Goal: Transaction & Acquisition: Purchase product/service

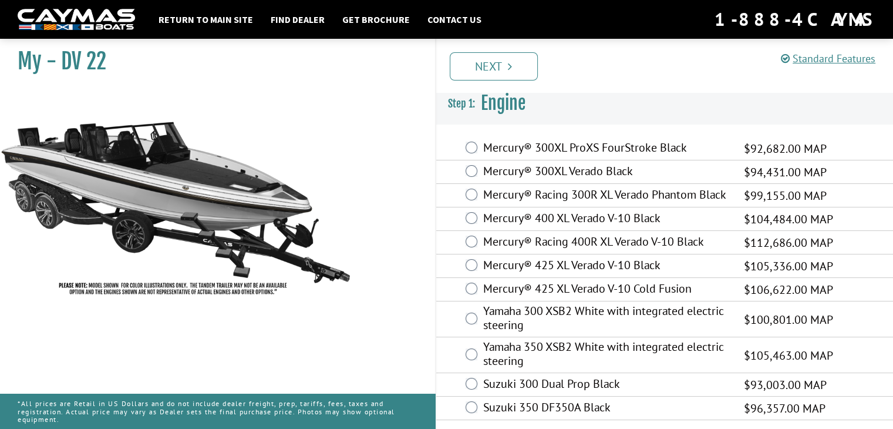
scroll to position [5, 0]
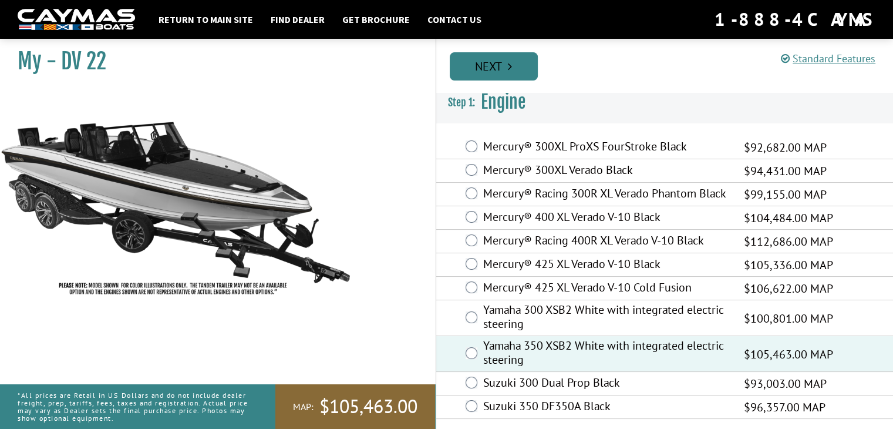
click at [505, 63] on link "Next" at bounding box center [494, 66] width 88 height 28
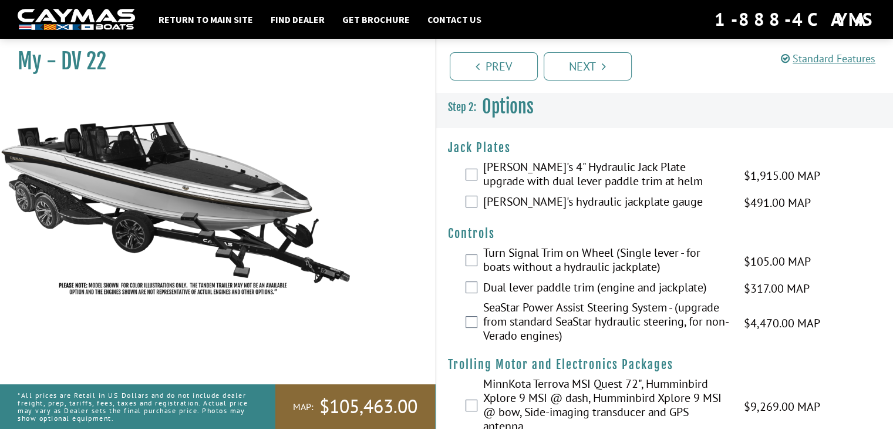
scroll to position [0, 0]
click at [461, 174] on div "[PERSON_NAME]'s 4" Hydraulic Jack Plate upgrade with dual lever paddle trim at …" at bounding box center [664, 175] width 457 height 31
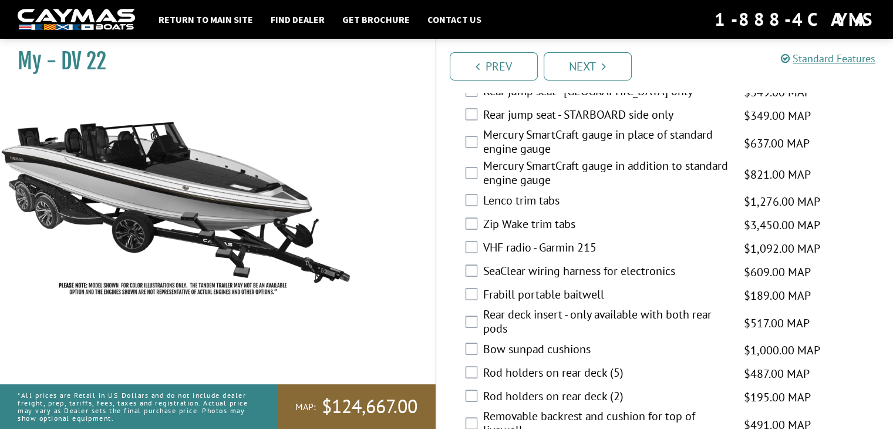
scroll to position [2290, 0]
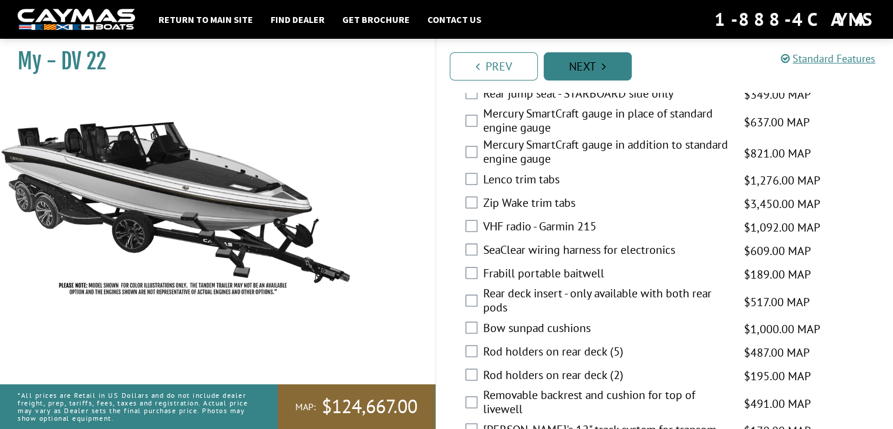
click at [588, 65] on link "Next" at bounding box center [588, 66] width 88 height 28
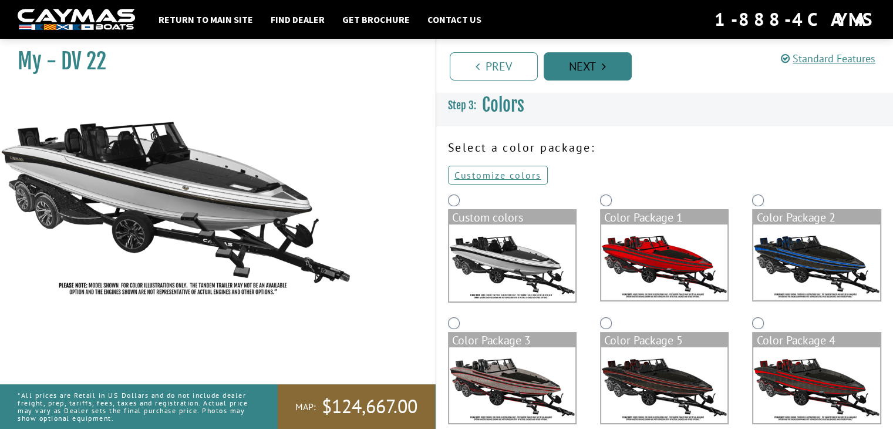
scroll to position [0, 0]
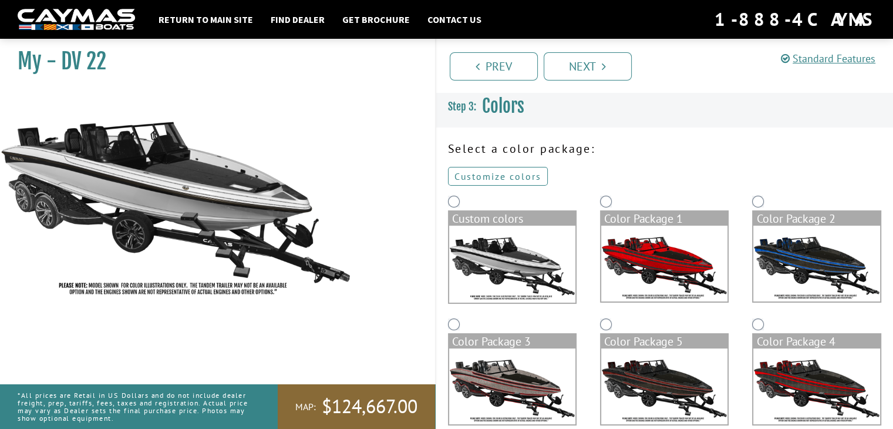
click at [509, 173] on link "Customize colors" at bounding box center [498, 176] width 100 height 19
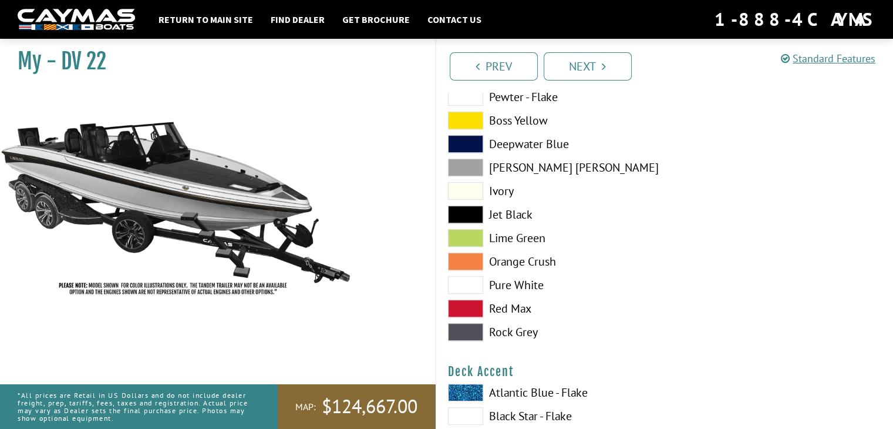
scroll to position [528, 0]
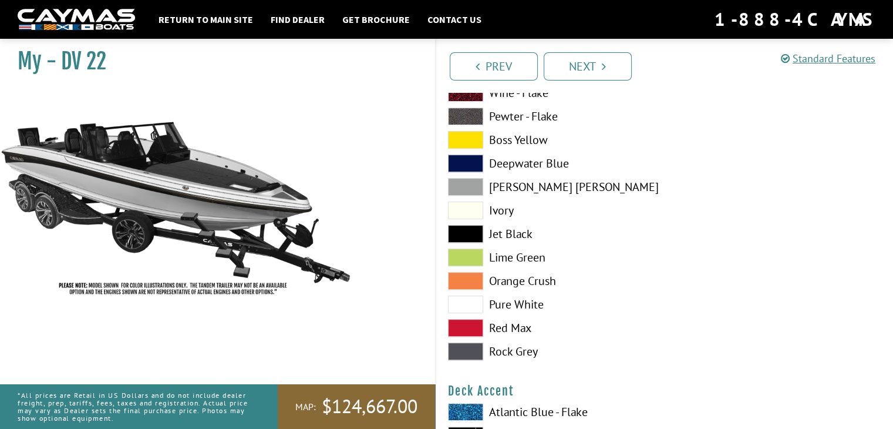
click at [469, 304] on span at bounding box center [465, 304] width 35 height 18
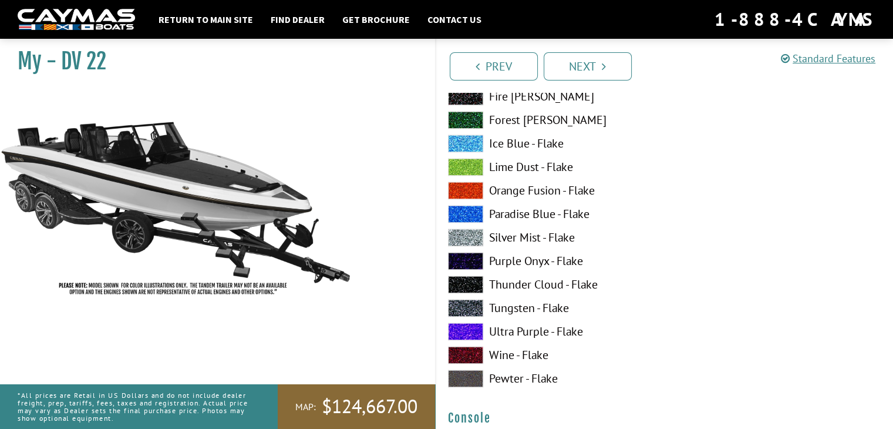
scroll to position [1527, 0]
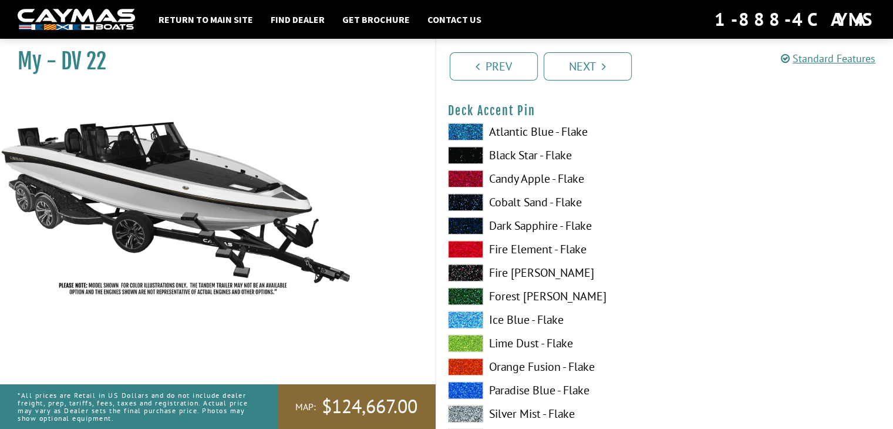
click at [466, 180] on span at bounding box center [465, 179] width 35 height 18
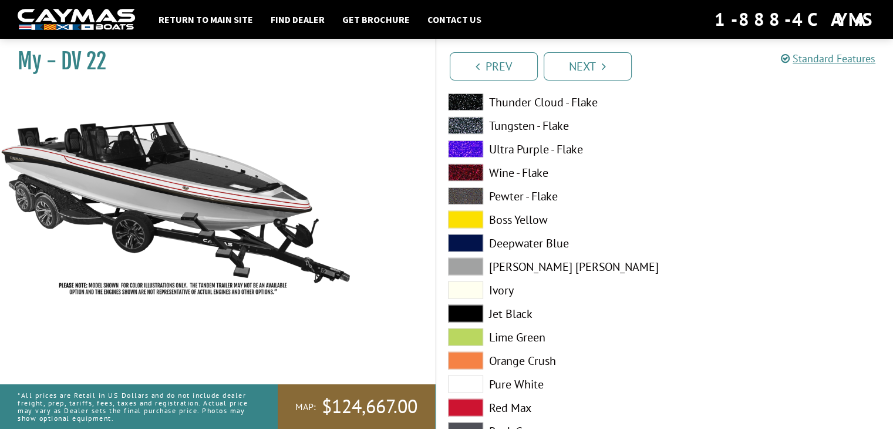
scroll to position [2349, 0]
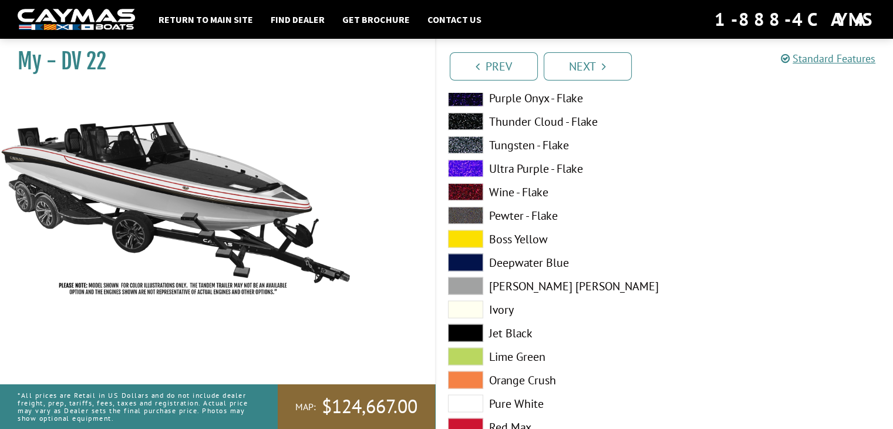
click at [460, 403] on span at bounding box center [465, 404] width 35 height 18
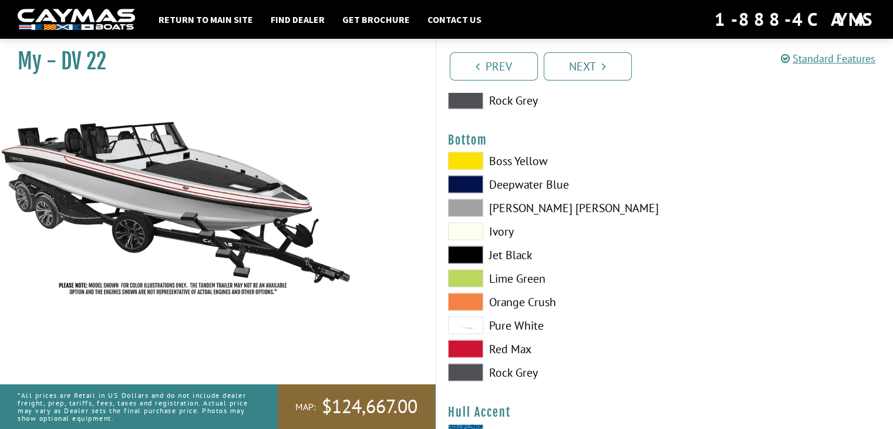
scroll to position [2701, 0]
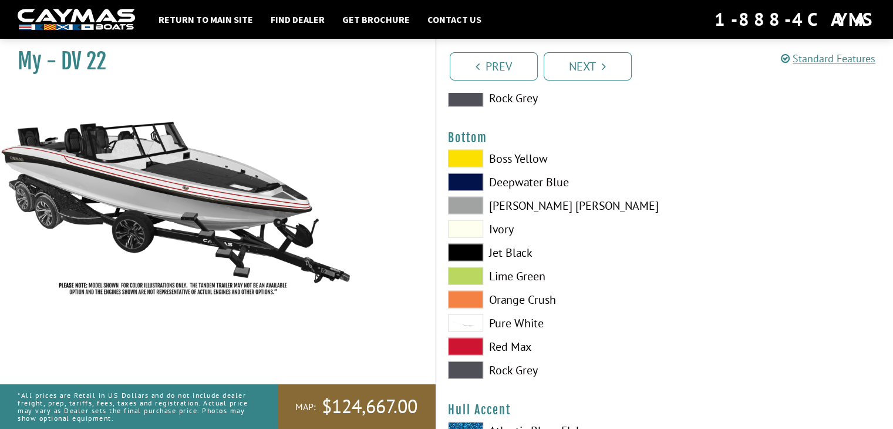
click at [452, 206] on span at bounding box center [465, 206] width 35 height 18
click at [457, 345] on span at bounding box center [465, 347] width 35 height 18
click at [457, 343] on span at bounding box center [465, 347] width 35 height 18
click at [459, 231] on span at bounding box center [465, 229] width 35 height 18
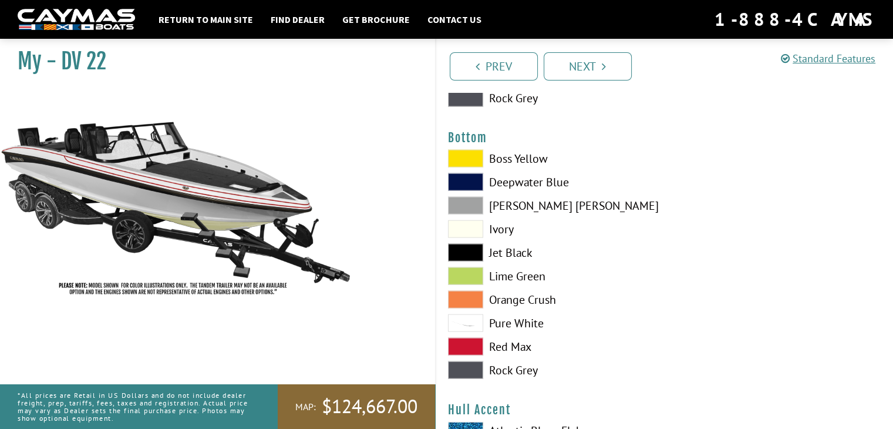
click at [459, 231] on span at bounding box center [465, 229] width 35 height 18
click at [465, 322] on span at bounding box center [465, 323] width 35 height 18
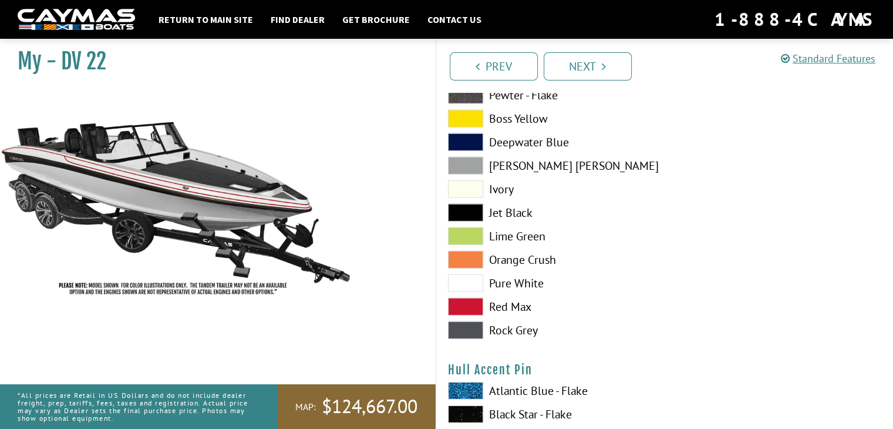
scroll to position [3464, 0]
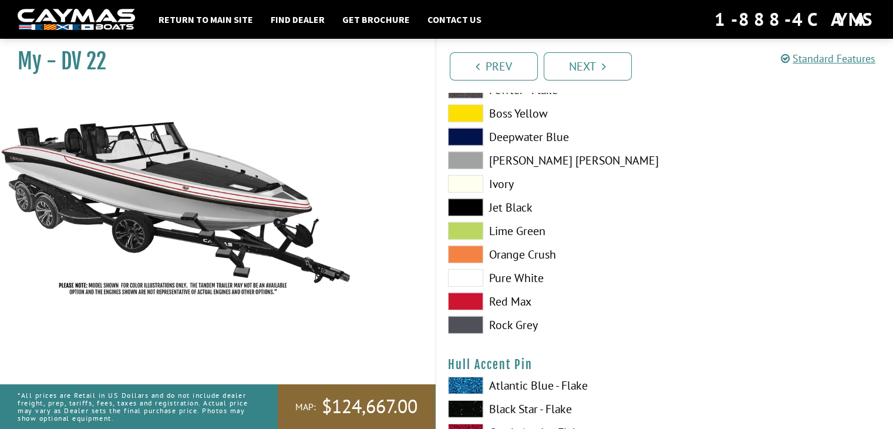
click at [461, 302] on span at bounding box center [465, 301] width 35 height 18
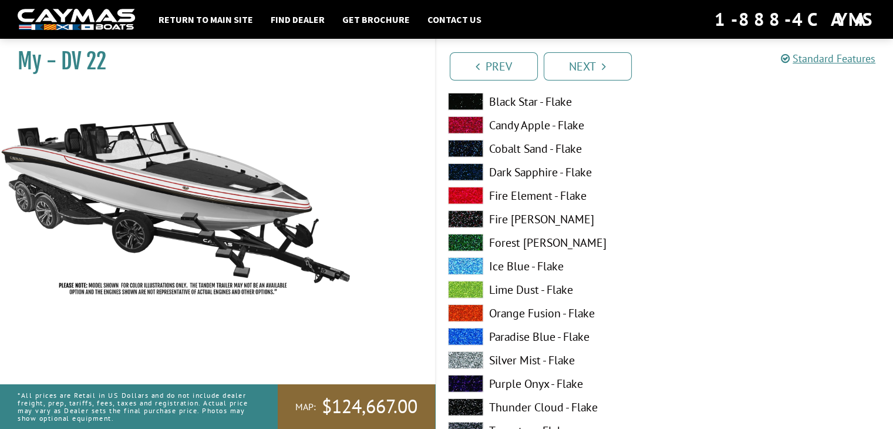
scroll to position [2994, 0]
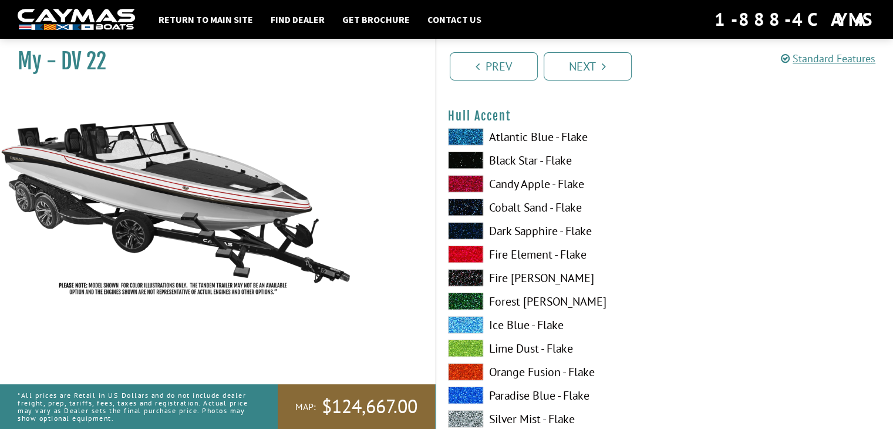
click at [458, 186] on span at bounding box center [465, 184] width 35 height 18
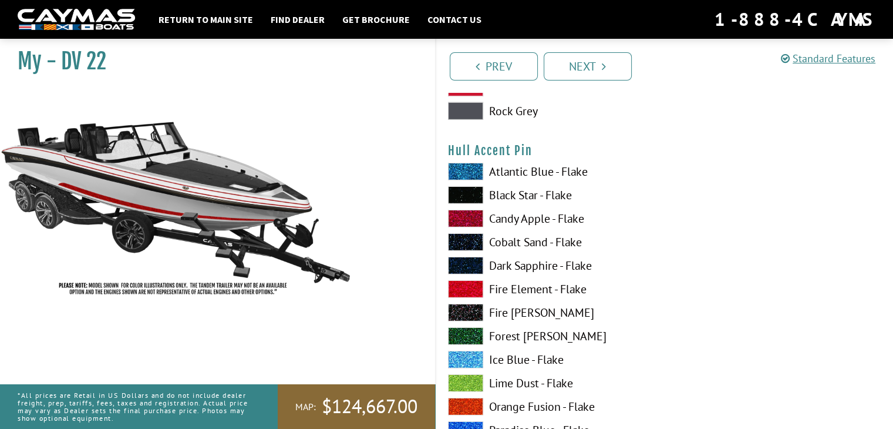
scroll to position [3699, 0]
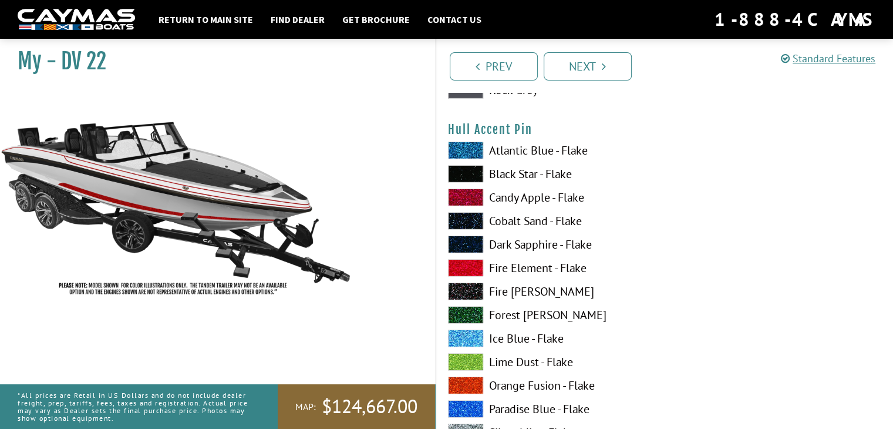
click at [463, 197] on span at bounding box center [465, 197] width 35 height 18
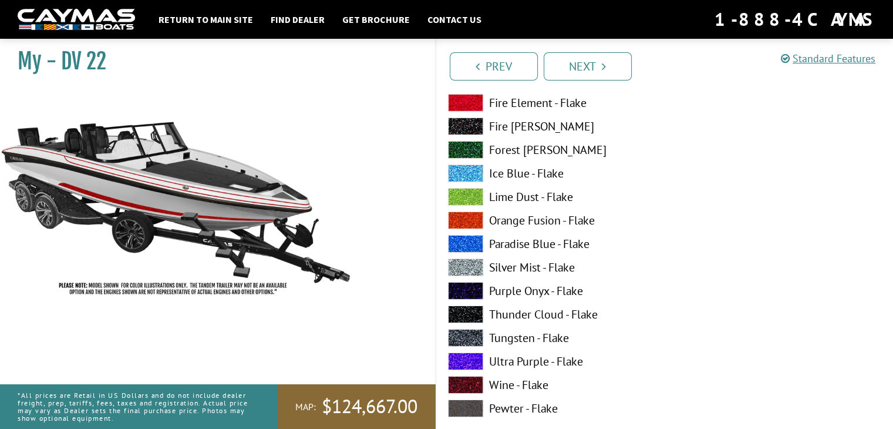
scroll to position [3934, 0]
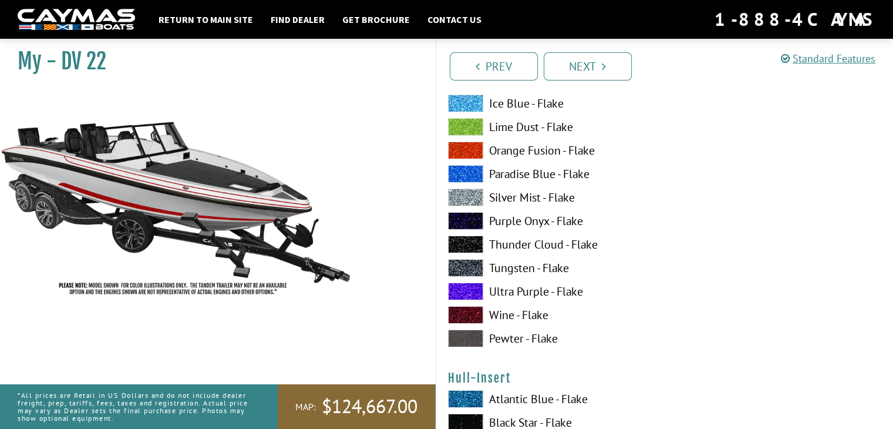
click at [474, 341] on span at bounding box center [465, 338] width 35 height 18
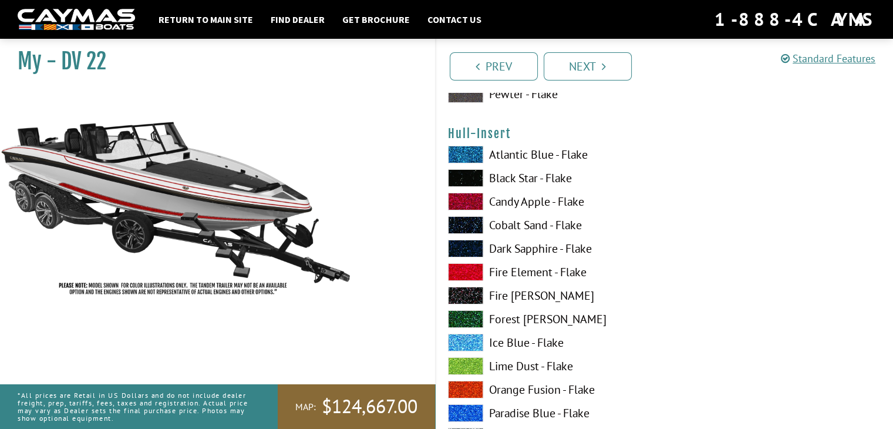
scroll to position [4286, 0]
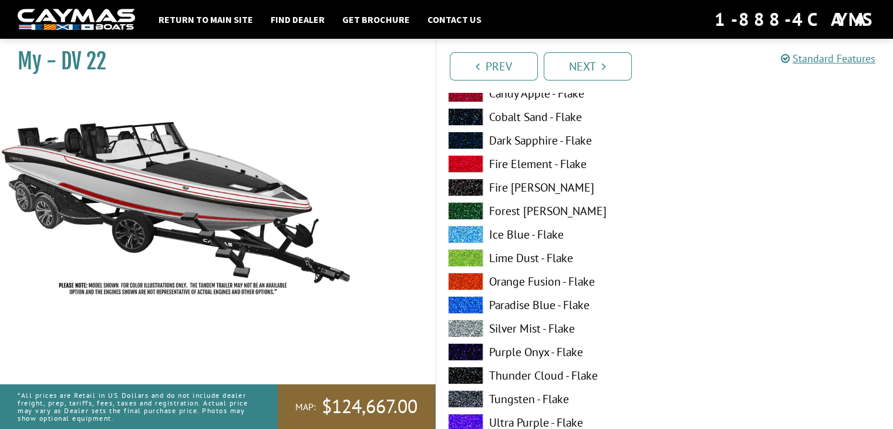
click at [458, 97] on span at bounding box center [465, 94] width 35 height 18
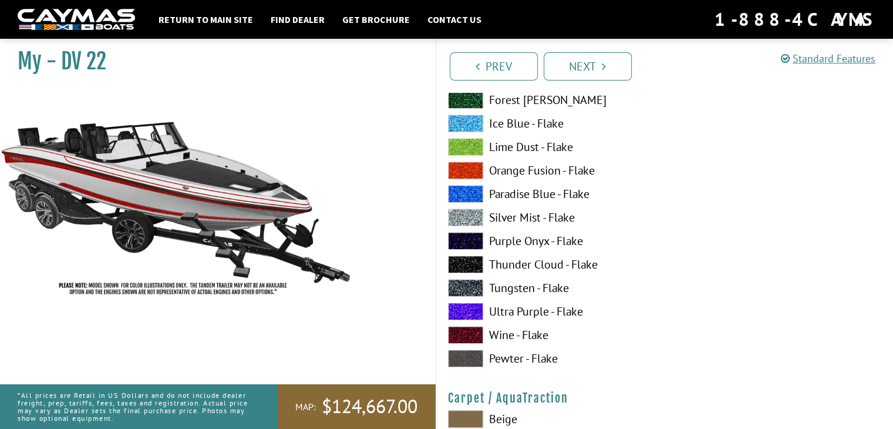
scroll to position [5225, 0]
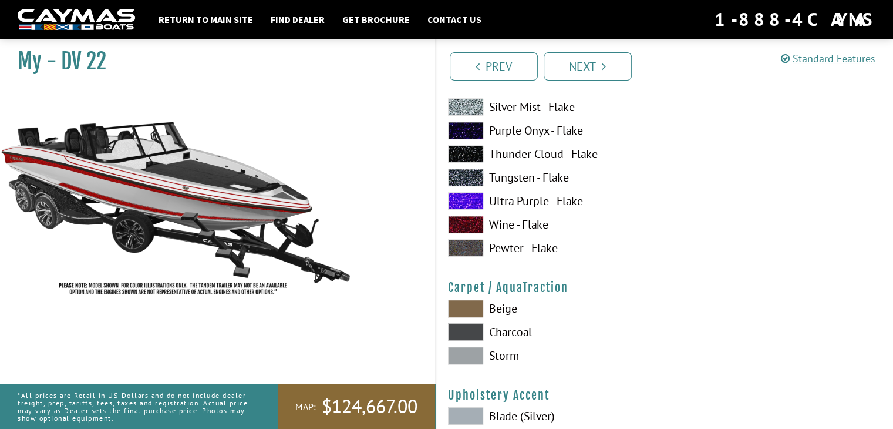
click at [460, 250] on span at bounding box center [465, 248] width 35 height 18
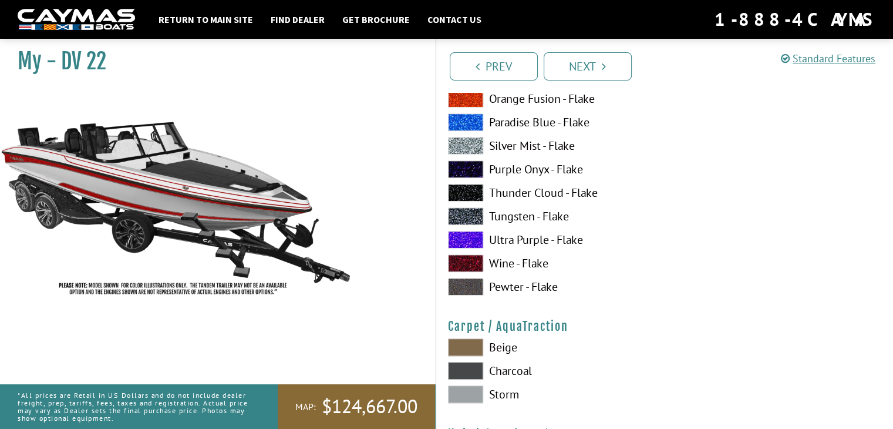
scroll to position [5167, 0]
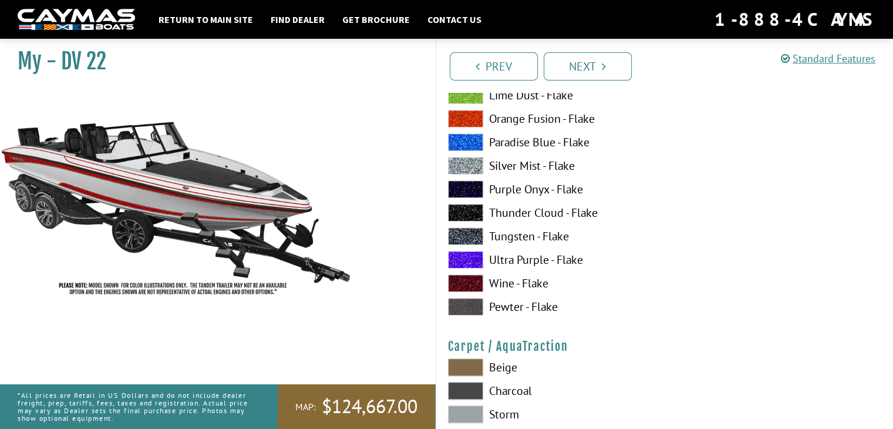
click at [467, 387] on span at bounding box center [465, 391] width 35 height 18
click at [467, 416] on span at bounding box center [465, 414] width 35 height 18
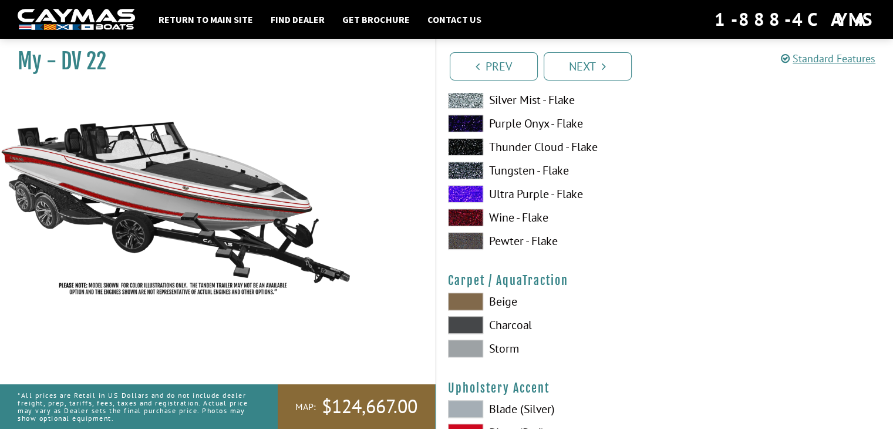
scroll to position [5343, 0]
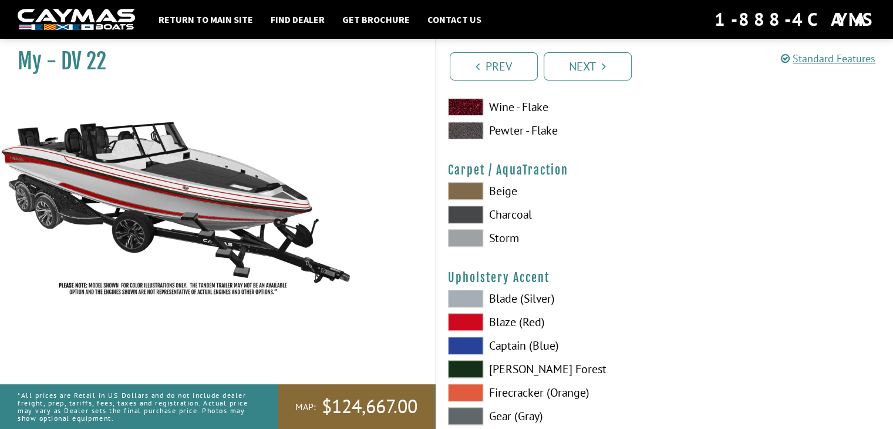
click at [472, 322] on span at bounding box center [465, 322] width 35 height 18
click at [448, 299] on span at bounding box center [465, 298] width 35 height 18
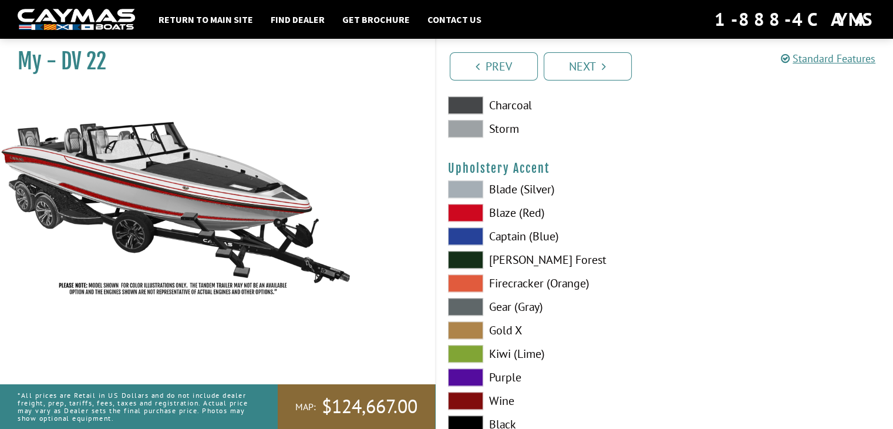
scroll to position [5519, 0]
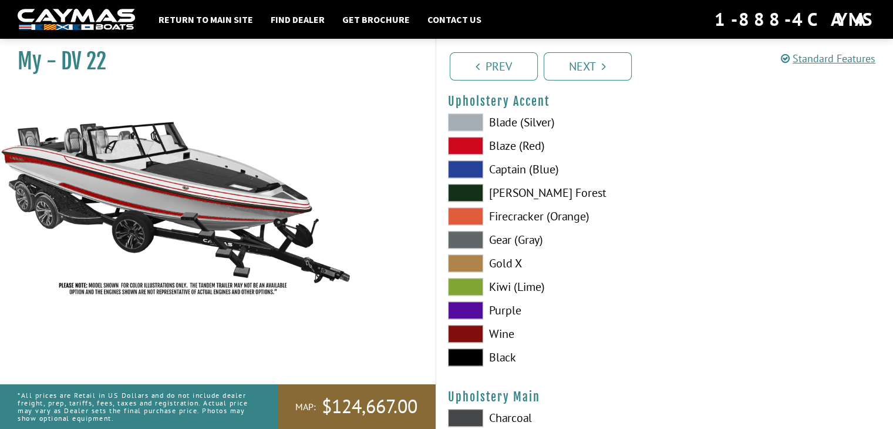
click at [476, 244] on span at bounding box center [465, 240] width 35 height 18
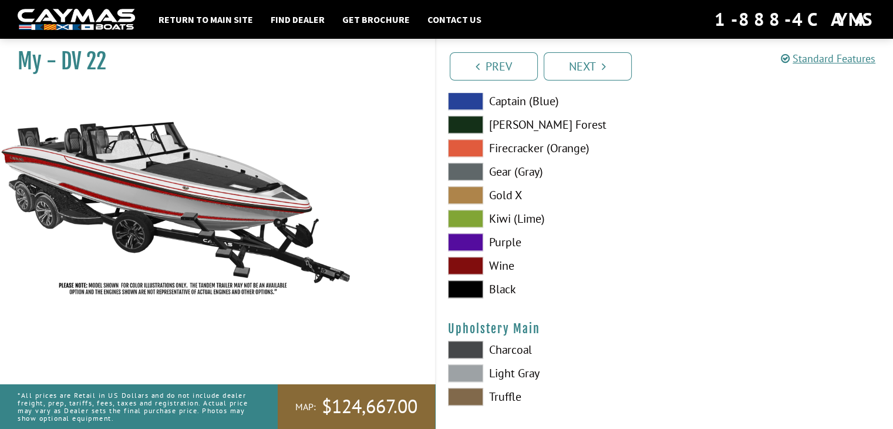
scroll to position [5695, 0]
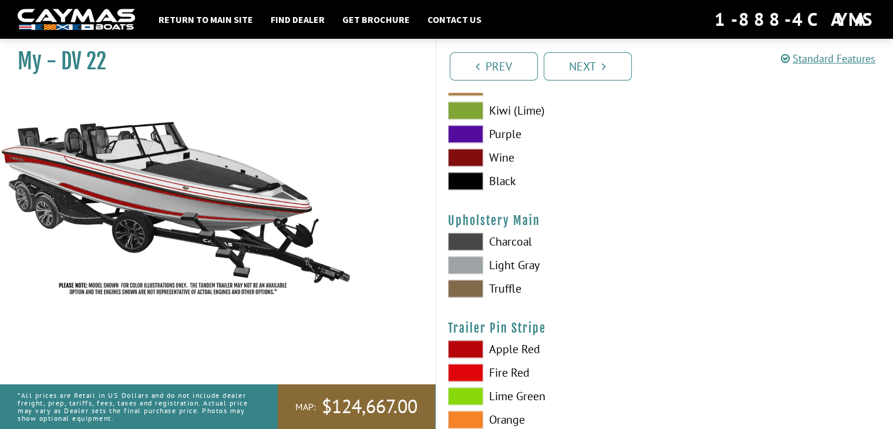
click at [472, 266] on span at bounding box center [465, 265] width 35 height 18
click at [464, 235] on span at bounding box center [465, 242] width 35 height 18
click at [460, 259] on span at bounding box center [465, 265] width 35 height 18
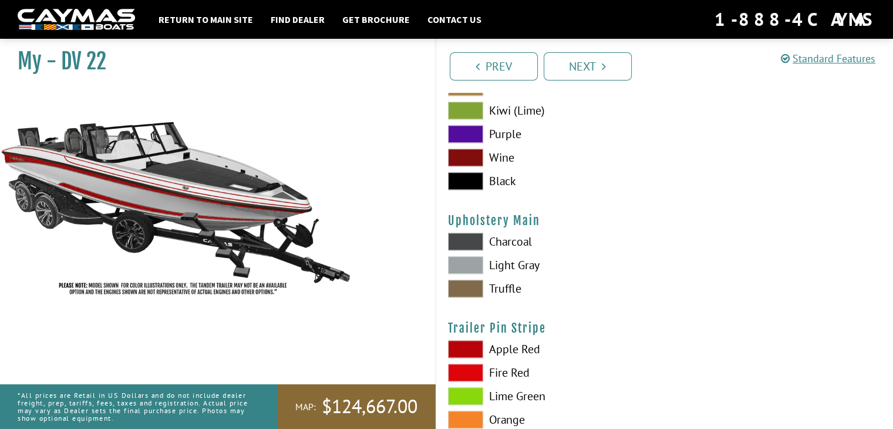
click at [460, 259] on span at bounding box center [465, 265] width 35 height 18
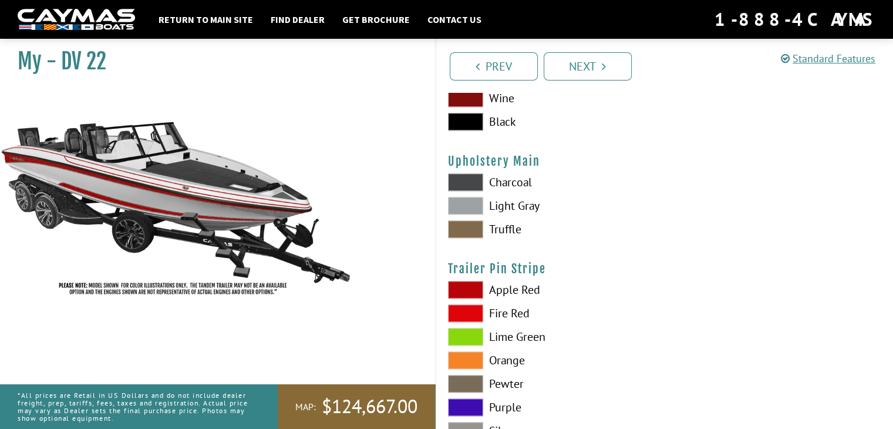
scroll to position [5813, 0]
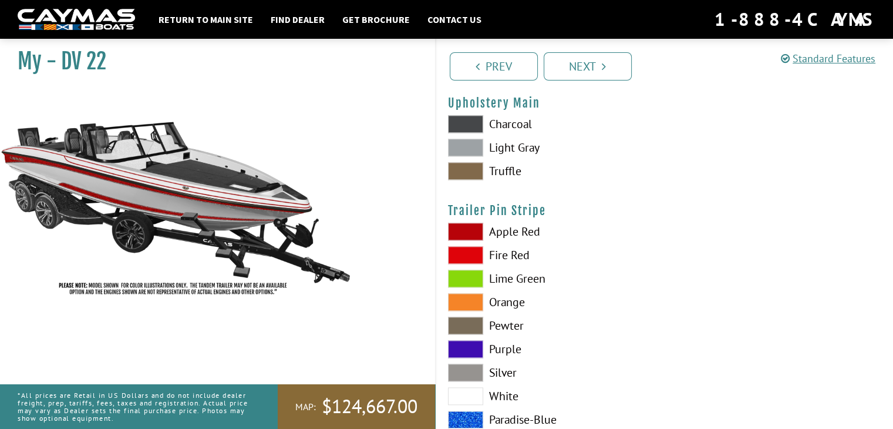
click at [453, 120] on span at bounding box center [465, 124] width 35 height 18
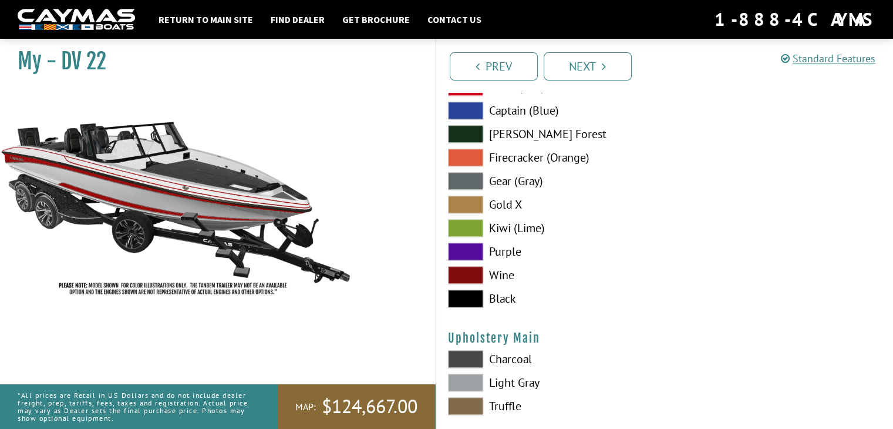
scroll to position [5519, 0]
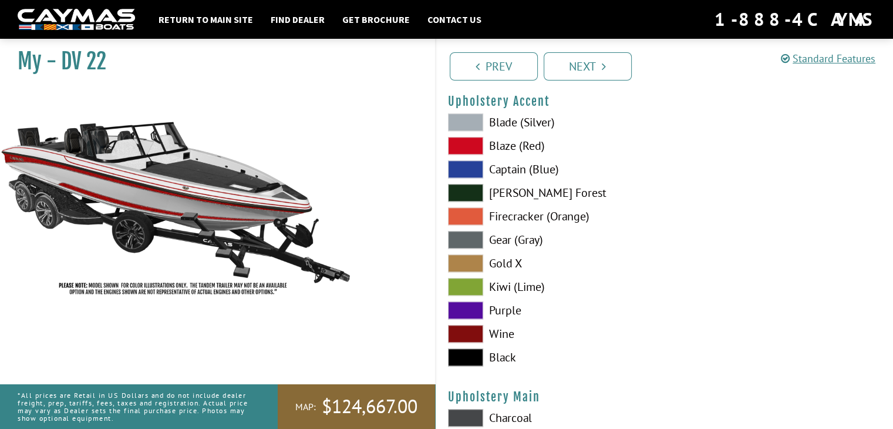
click at [471, 146] on span at bounding box center [465, 146] width 35 height 18
click at [466, 239] on span at bounding box center [465, 240] width 35 height 18
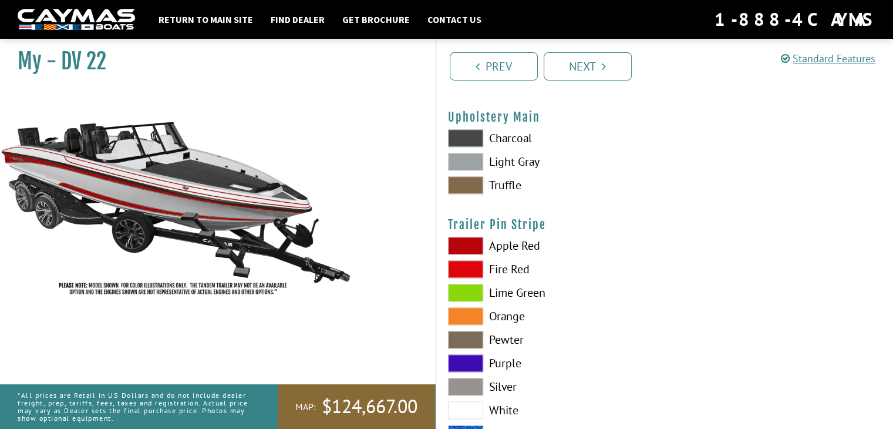
scroll to position [5869, 0]
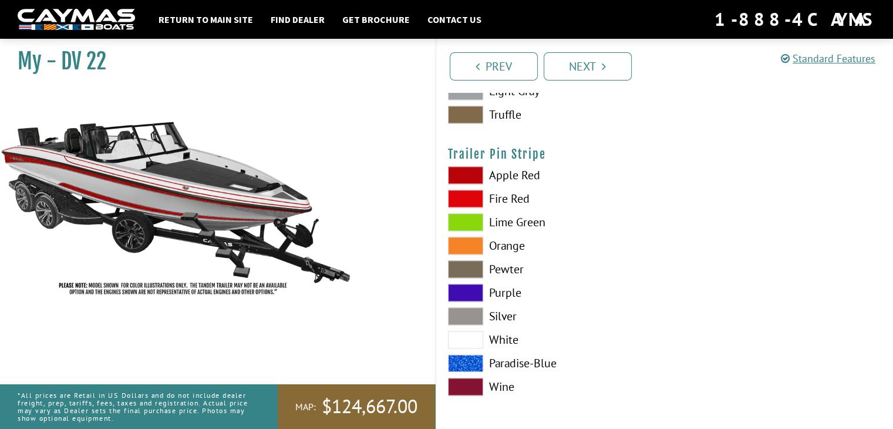
click at [486, 178] on label "Apple Red" at bounding box center [550, 175] width 205 height 18
click at [459, 173] on span at bounding box center [465, 175] width 35 height 18
click at [475, 333] on span at bounding box center [465, 340] width 35 height 18
click at [477, 175] on span at bounding box center [465, 175] width 35 height 18
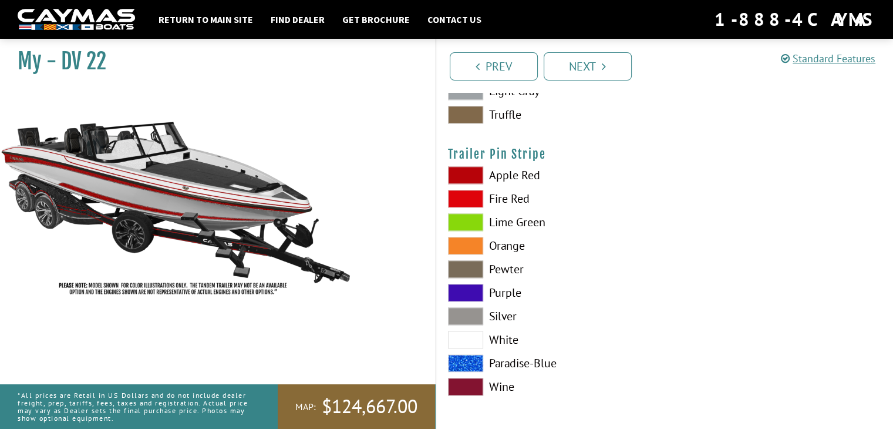
click at [470, 340] on span at bounding box center [465, 340] width 35 height 18
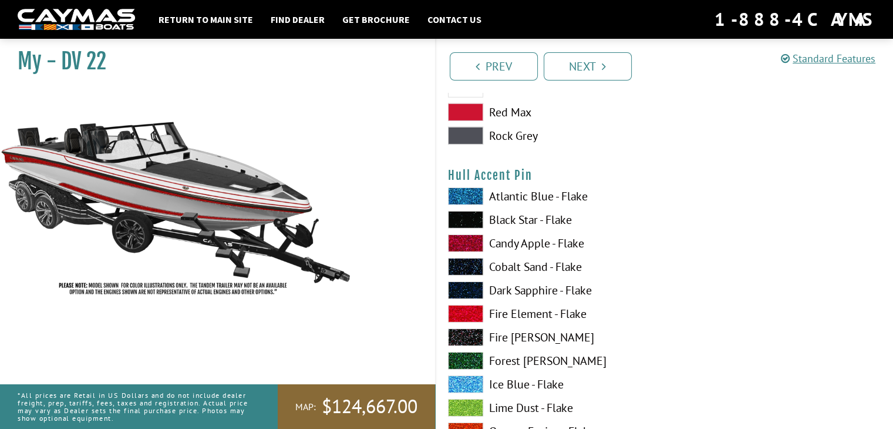
scroll to position [3638, 0]
